Goal: Information Seeking & Learning: Learn about a topic

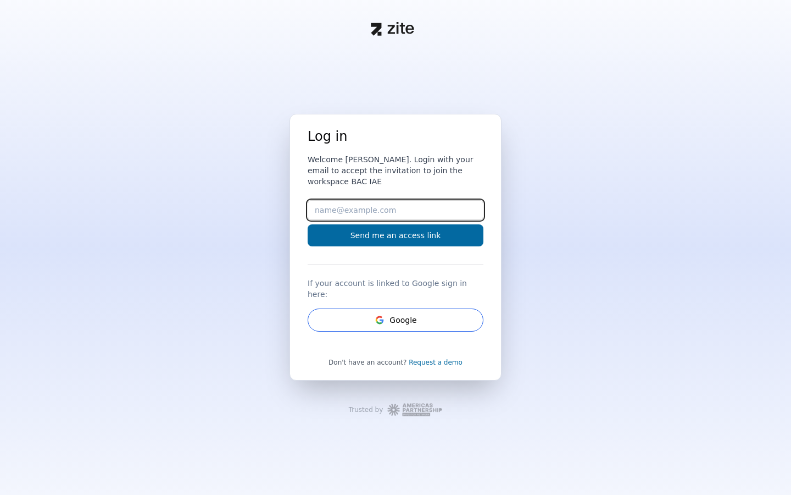
click at [370, 218] on input "Email" at bounding box center [396, 210] width 176 height 20
type input "[PERSON_NAME][EMAIL_ADDRESS][DOMAIN_NAME]"
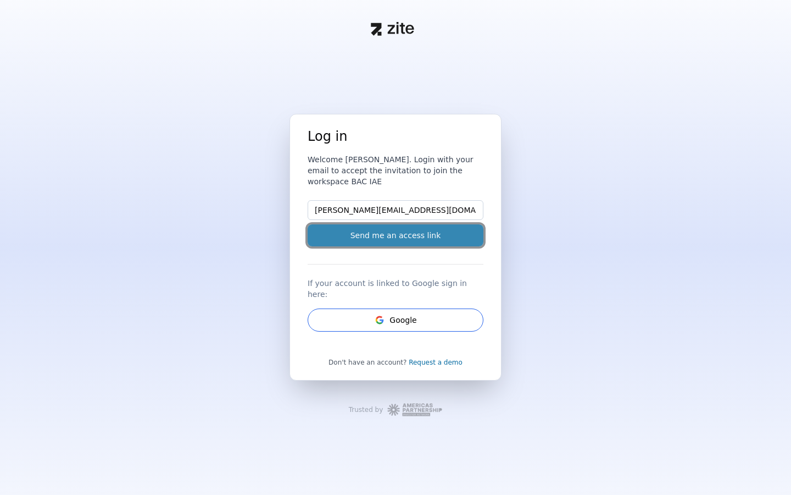
click at [380, 245] on button "Send me an access link" at bounding box center [396, 235] width 176 height 22
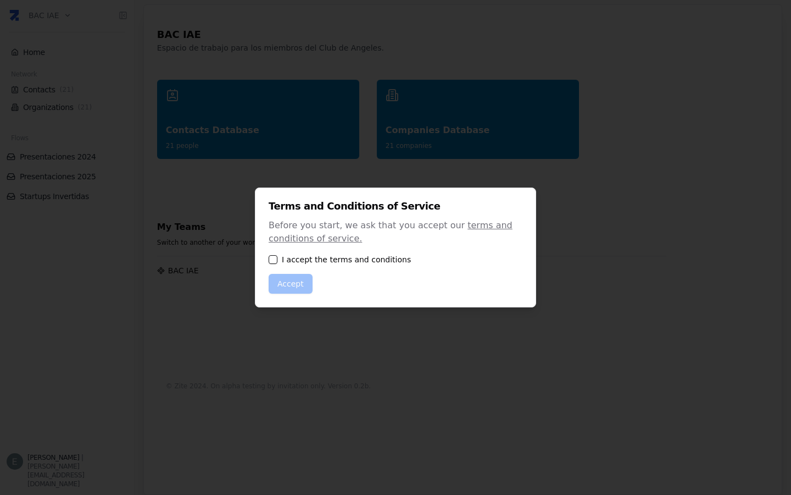
click at [281, 255] on div "I accept the terms and conditions" at bounding box center [396, 259] width 254 height 11
click at [273, 258] on button "button" at bounding box center [273, 259] width 9 height 9
click at [286, 285] on button "Accept" at bounding box center [291, 284] width 44 height 20
click at [289, 285] on button "Accept" at bounding box center [291, 284] width 44 height 20
click at [288, 291] on button "Accept" at bounding box center [291, 284] width 44 height 20
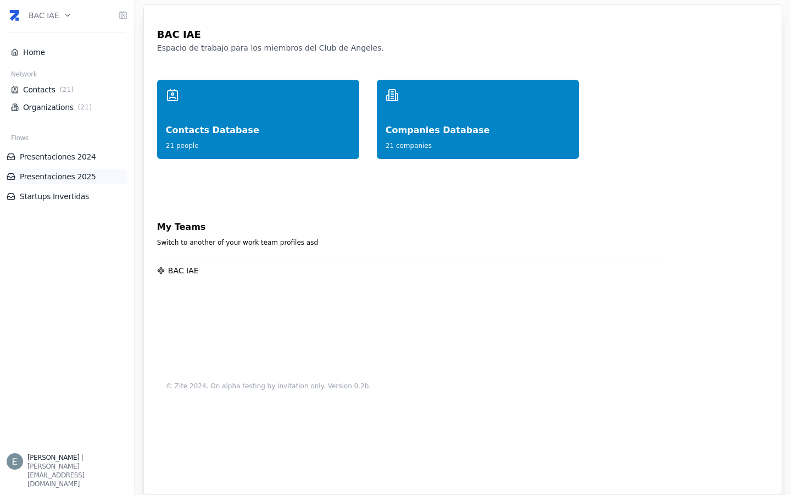
click at [64, 179] on link "Presentaciones 2025" at bounding box center [67, 176] width 121 height 11
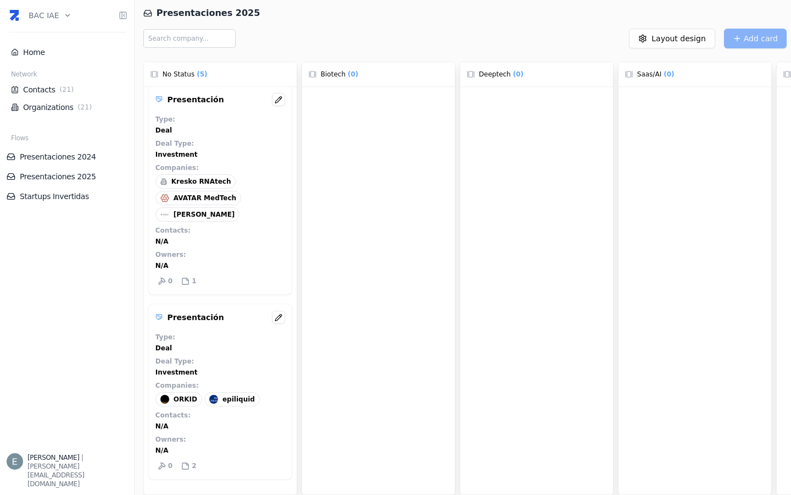
scroll to position [535, 0]
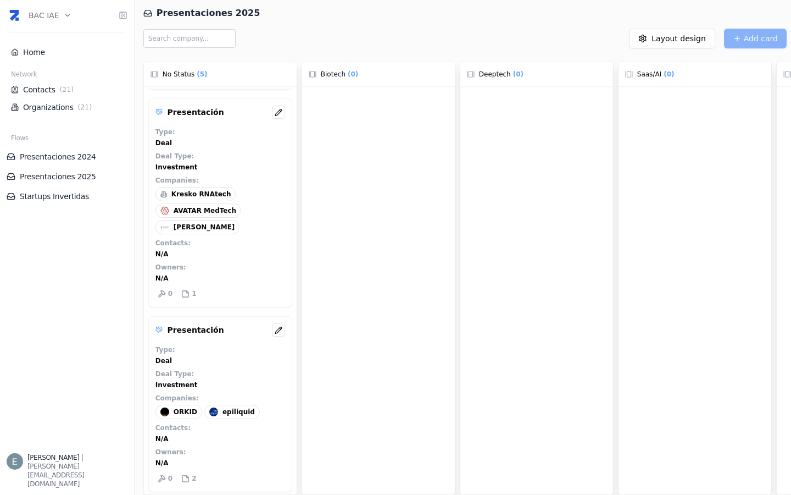
click at [190, 223] on span "AVEDIAN" at bounding box center [205, 227] width 62 height 9
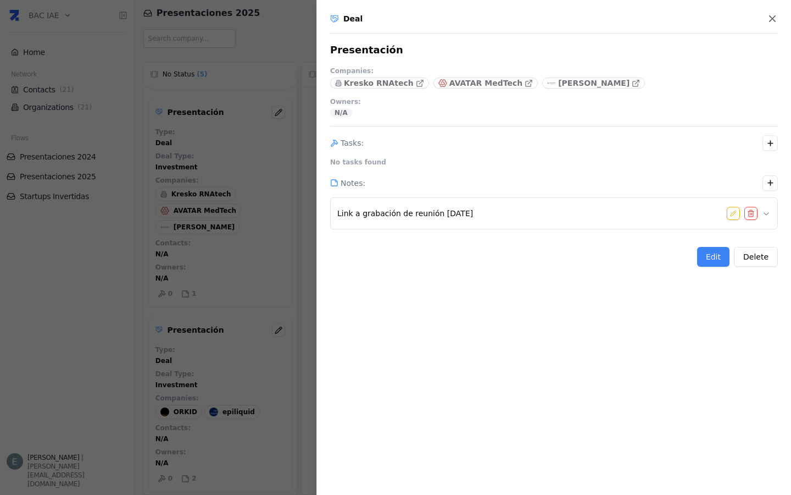
click at [427, 212] on span "Link a grabación de reunión 11-8-25" at bounding box center [405, 213] width 136 height 11
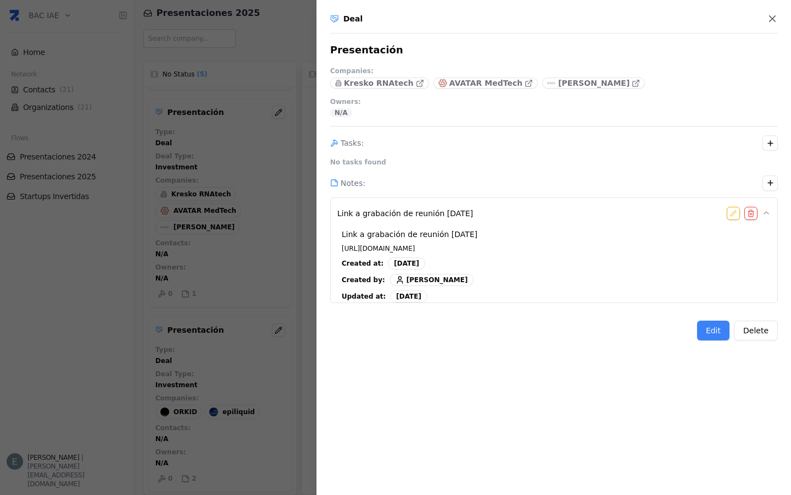
click at [415, 248] on span "https://vimeo.com/1109644453/d40dc48599?ts=547&share=copy" at bounding box center [378, 248] width 73 height 9
drag, startPoint x: 557, startPoint y: 247, endPoint x: 340, endPoint y: 250, distance: 217.1
click at [340, 250] on div "Link a grabación de reunión 11-8-25 https://vimeo.com/1109644453/d40dc48599?ts=…" at bounding box center [554, 273] width 434 height 99
copy span "https://vimeo.com/1109644453/d40dc48599?ts=547&share=copy"
click at [558, 82] on p "AVEDIAN" at bounding box center [593, 82] width 71 height 11
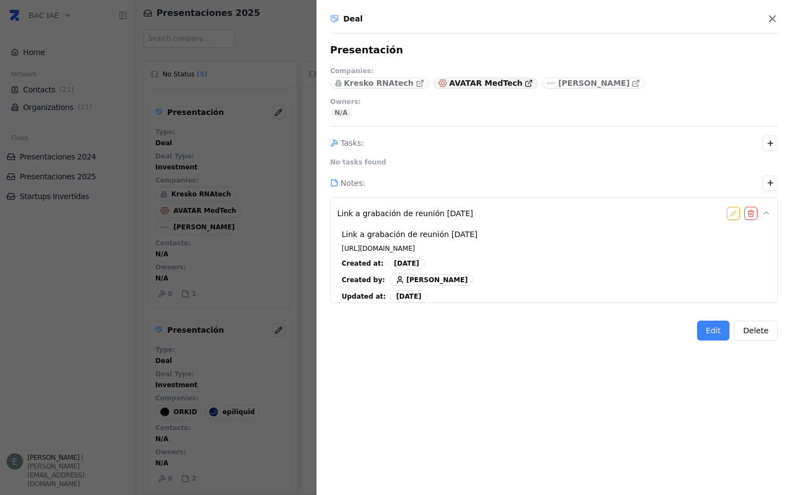
click at [455, 84] on p "AVATAR MedTech" at bounding box center [486, 82] width 73 height 11
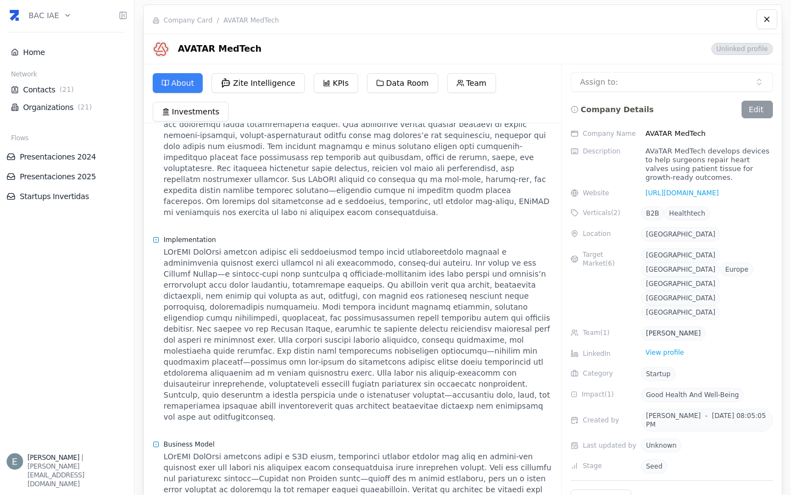
scroll to position [574, 0]
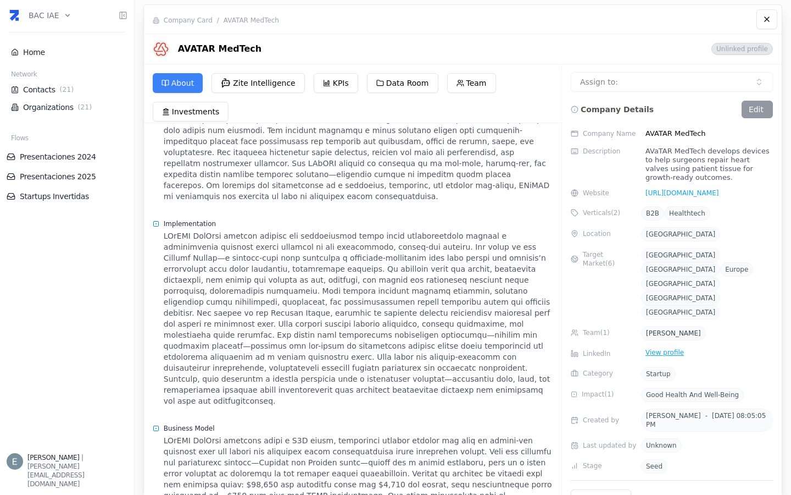
click at [666, 347] on div "View profile" at bounding box center [664, 352] width 47 height 11
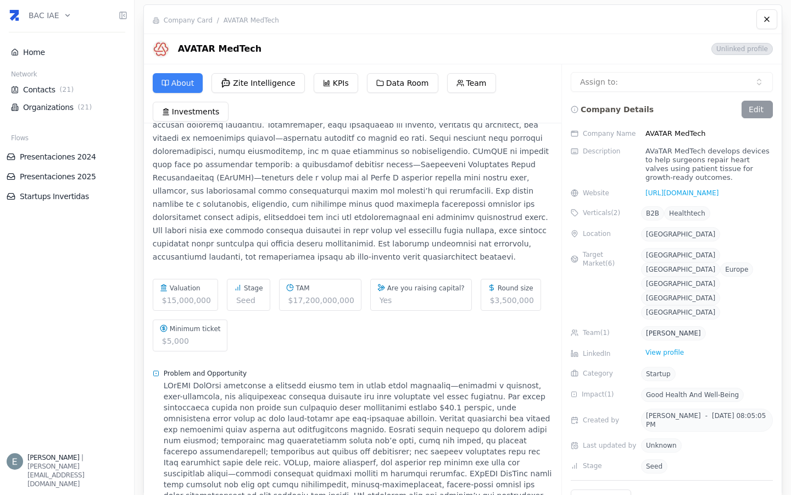
scroll to position [0, 0]
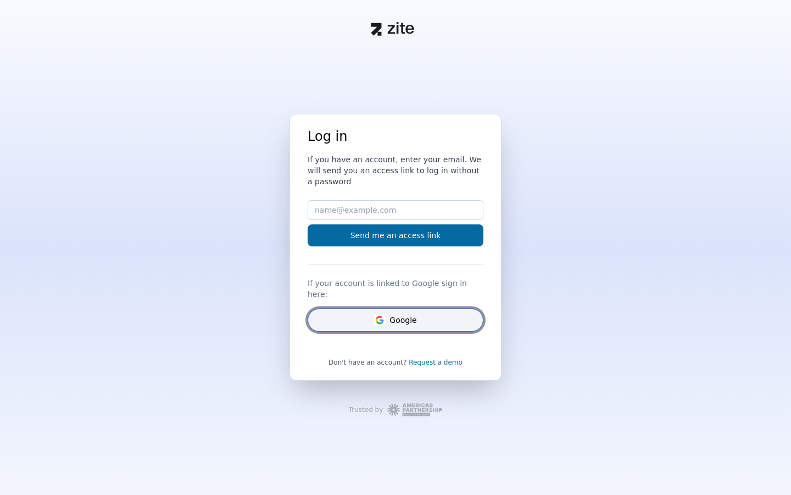
click at [393, 315] on button "Google" at bounding box center [396, 319] width 176 height 23
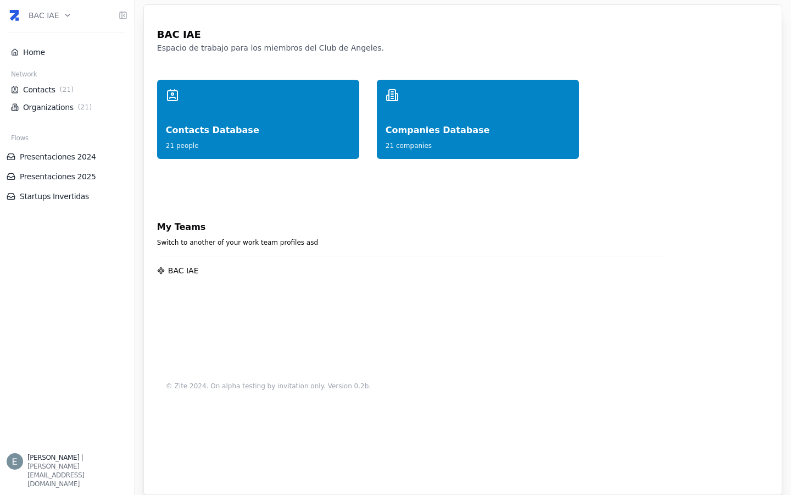
click at [184, 273] on div "BAC IAE" at bounding box center [183, 270] width 31 height 11
click at [49, 106] on link "Organizations ( 21 )" at bounding box center [67, 107] width 112 height 11
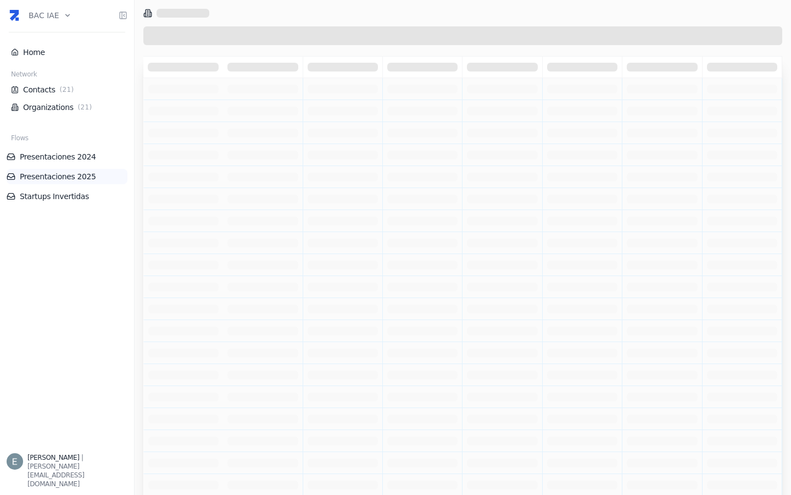
click at [70, 176] on link "Presentaciones 2025" at bounding box center [67, 176] width 121 height 11
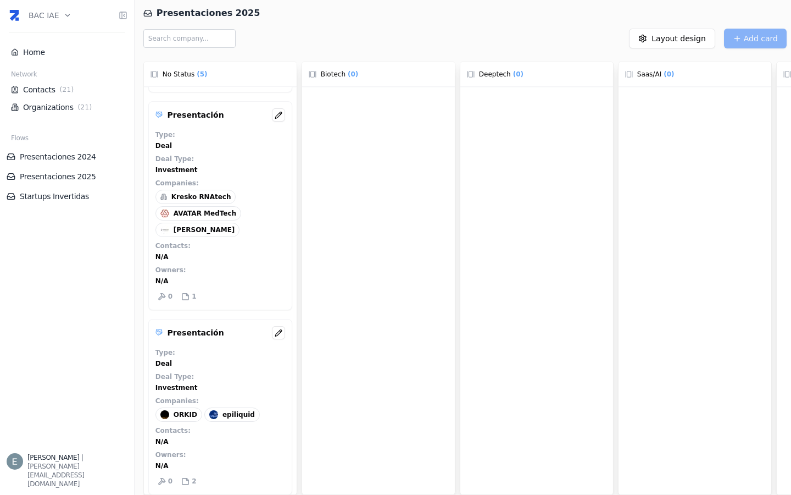
scroll to position [519, 0]
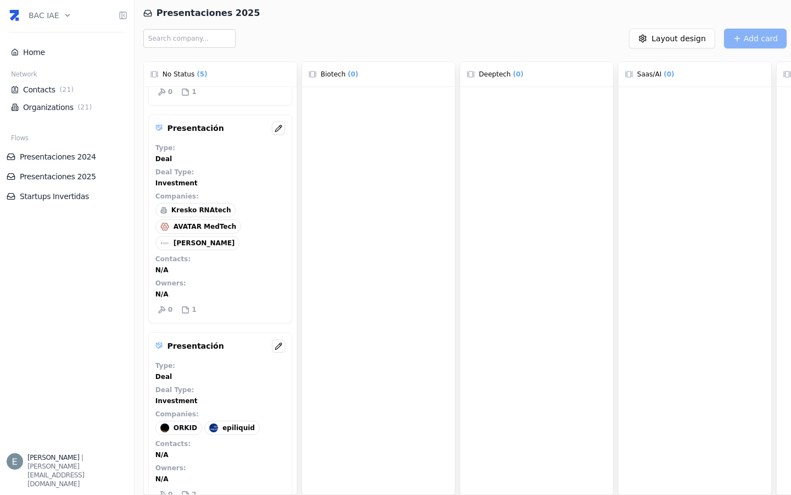
click at [186, 239] on span "AVEDIAN" at bounding box center [205, 243] width 62 height 9
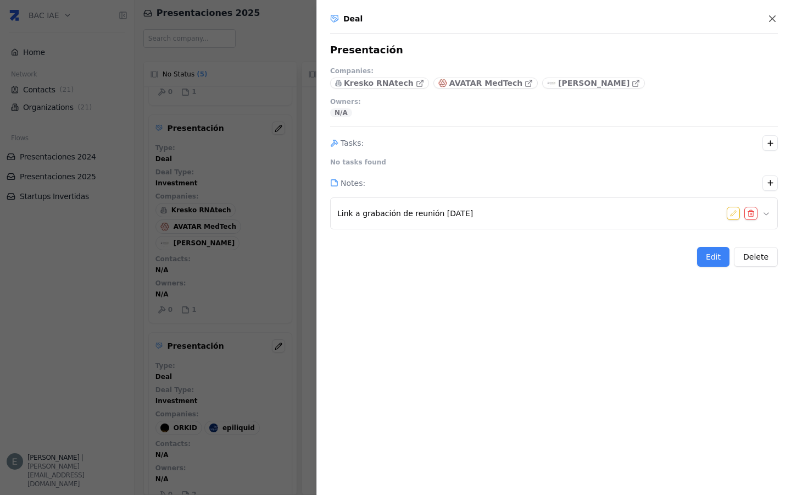
click at [189, 221] on div at bounding box center [395, 247] width 791 height 495
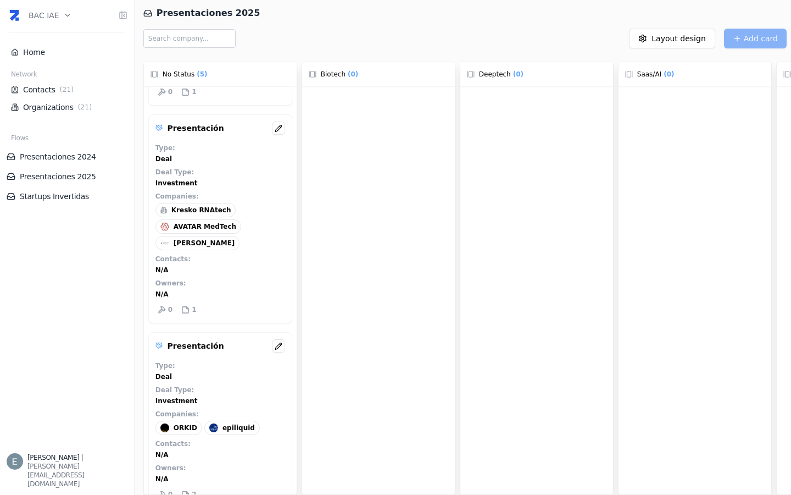
click at [194, 206] on span "Kresko RNAtech" at bounding box center [201, 210] width 60 height 9
